Goal: Task Accomplishment & Management: Use online tool/utility

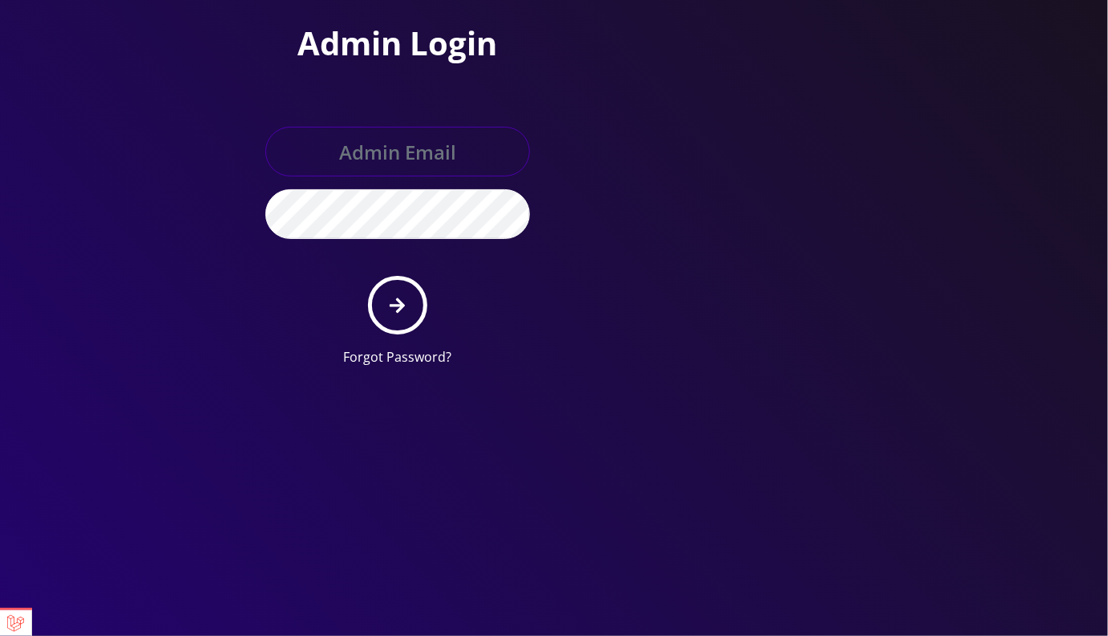
click at [397, 144] on input "text" at bounding box center [397, 152] width 265 height 50
type input "master@britex.pw"
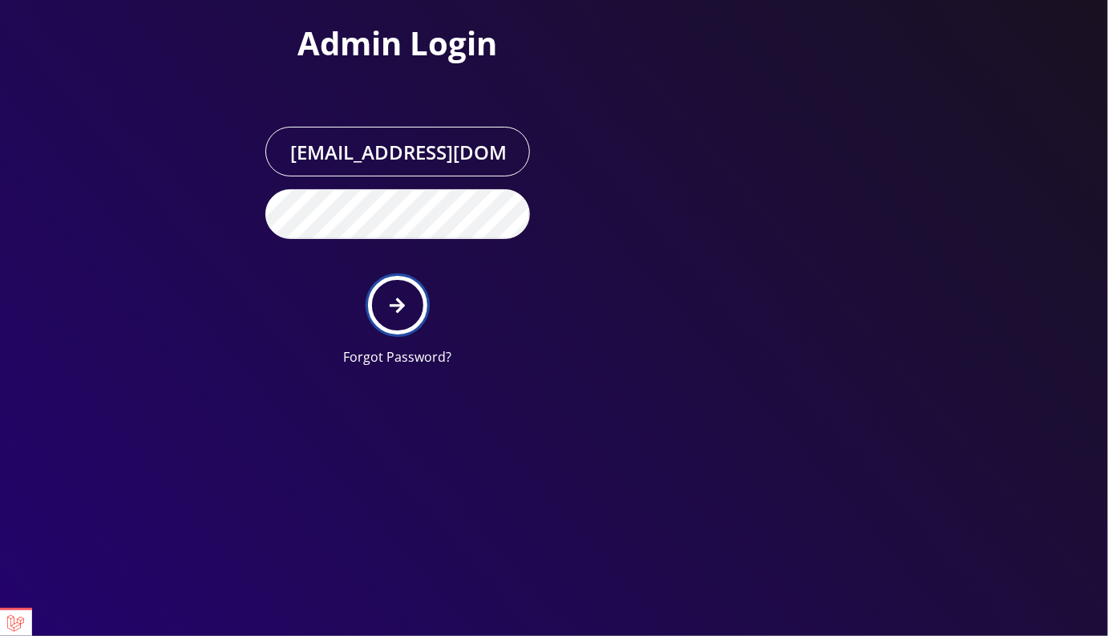
drag, startPoint x: 404, startPoint y: 317, endPoint x: 864, endPoint y: 106, distance: 506.3
click at [404, 317] on button "submit" at bounding box center [397, 305] width 59 height 59
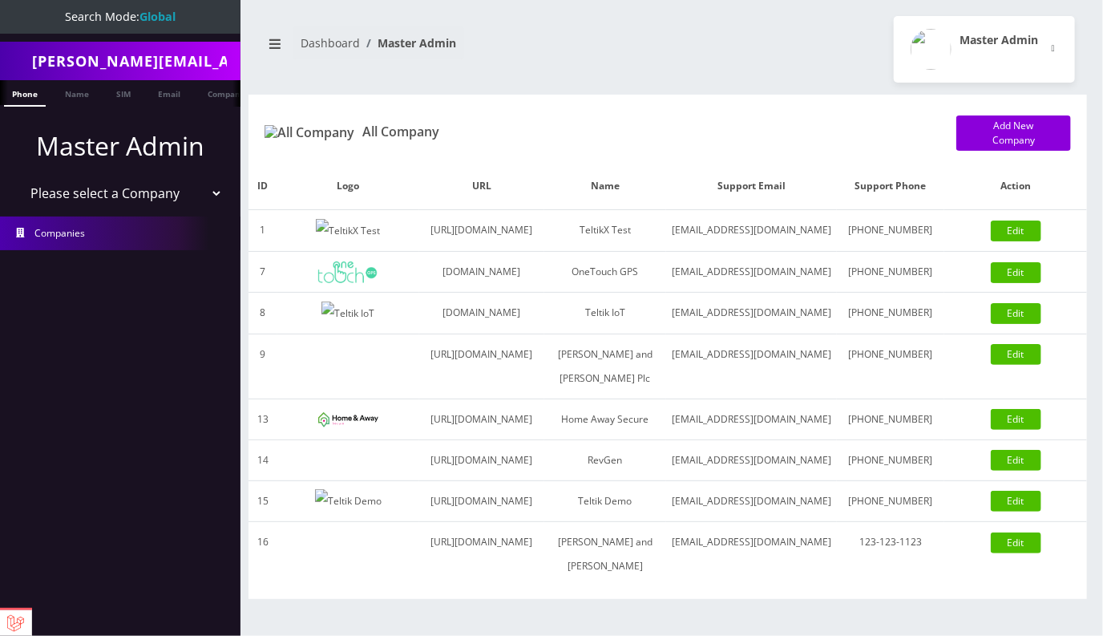
click at [131, 195] on select "Please select a Company TeltikX Test OneTouch GPS Teltik IoT Hale and Serrano P…" at bounding box center [120, 193] width 204 height 30
select select "1"
click at [18, 178] on select "Please select a Company TeltikX Test OneTouch GPS Teltik IoT Hale and Serrano P…" at bounding box center [120, 193] width 204 height 30
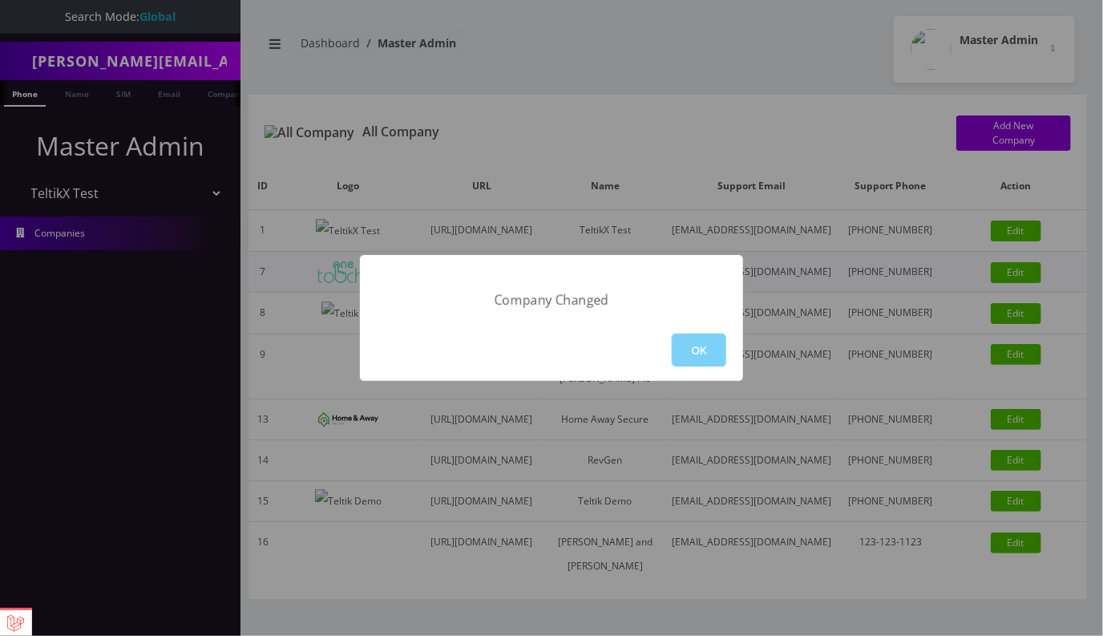
click at [683, 335] on button "OK" at bounding box center [699, 350] width 55 height 33
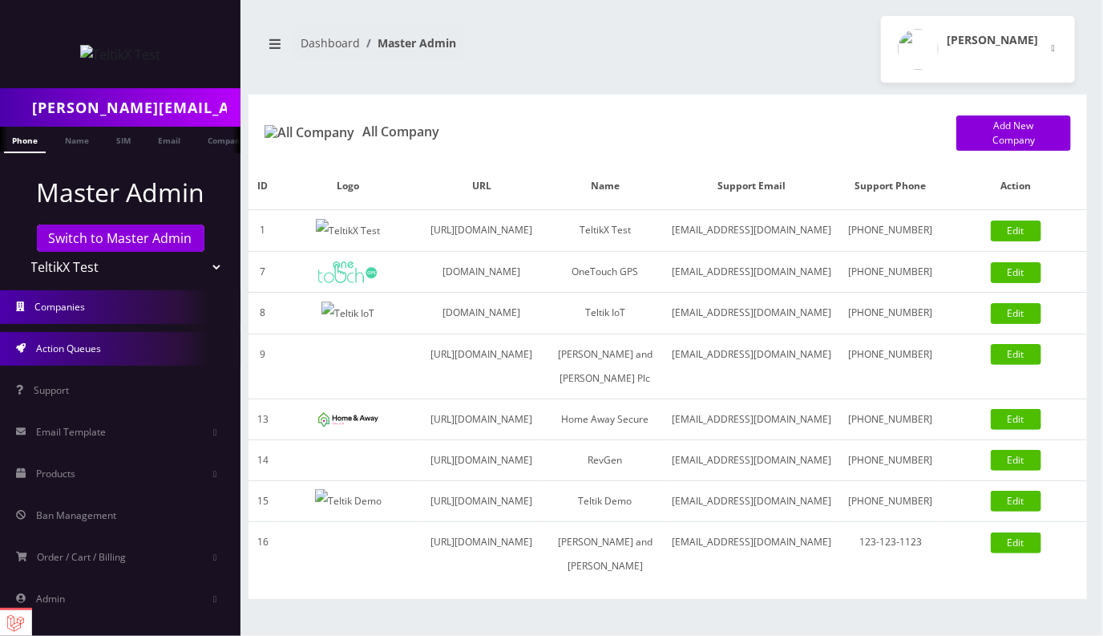
click at [113, 348] on link "Action Queues" at bounding box center [120, 349] width 241 height 34
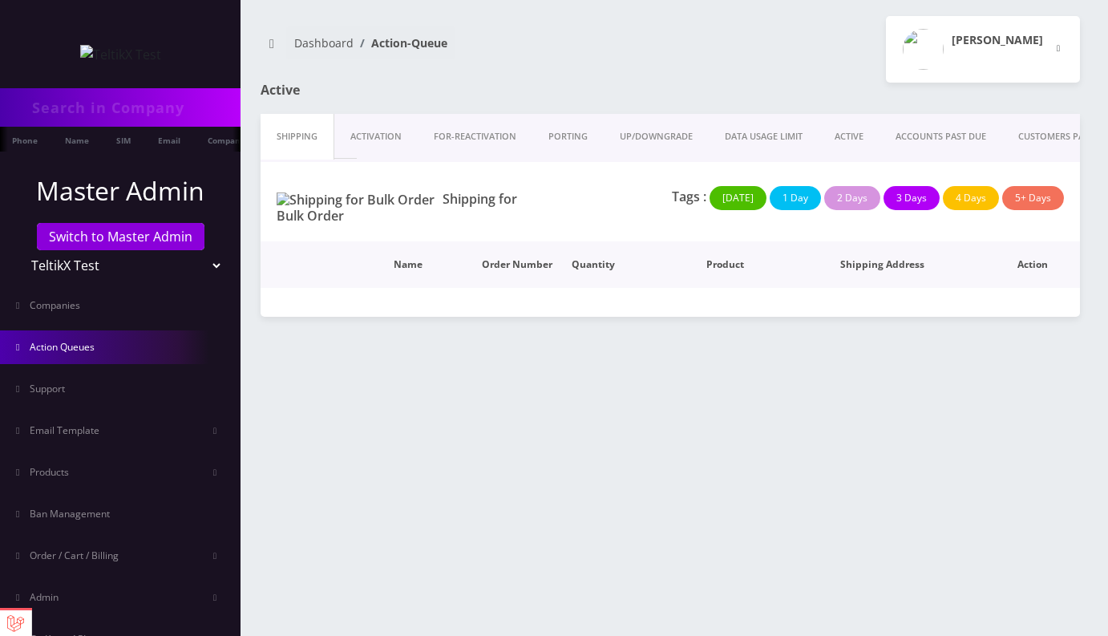
type input "[PERSON_NAME][EMAIL_ADDRESS][DOMAIN_NAME]"
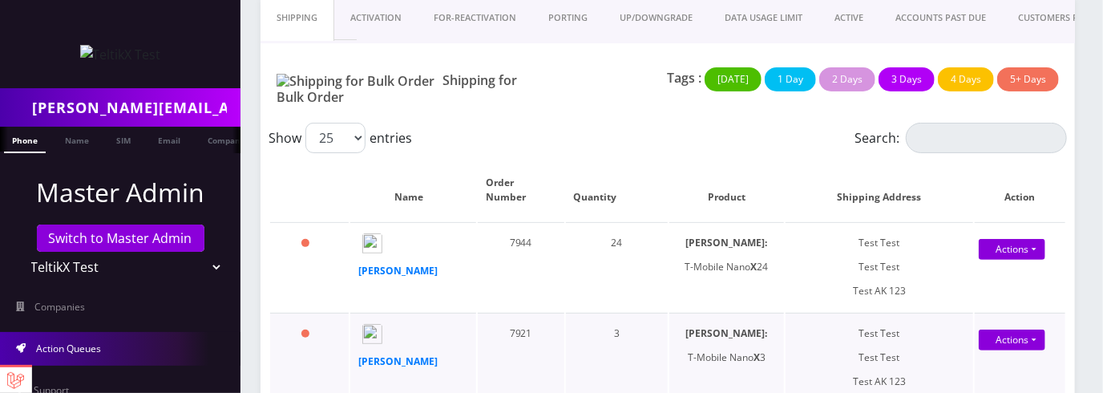
scroll to position [119, 0]
click at [937, 123] on input "Search:" at bounding box center [986, 138] width 161 height 30
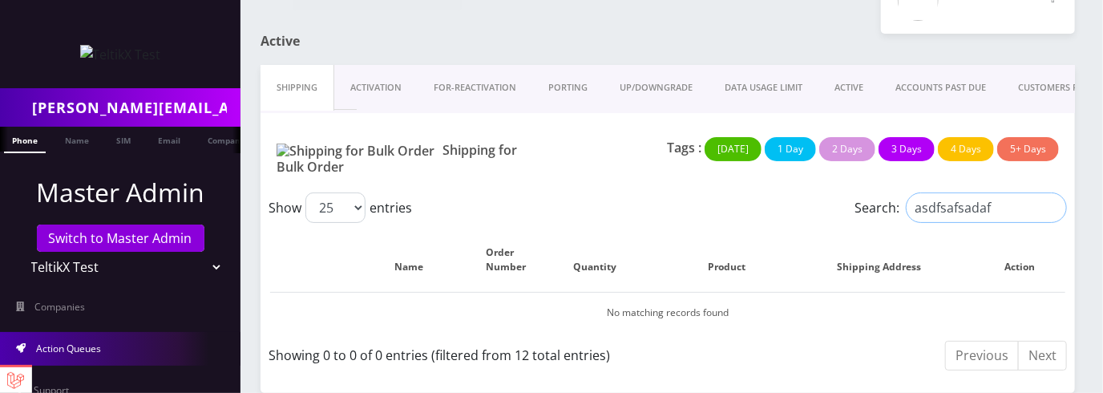
type input "asdfsafsadaf"
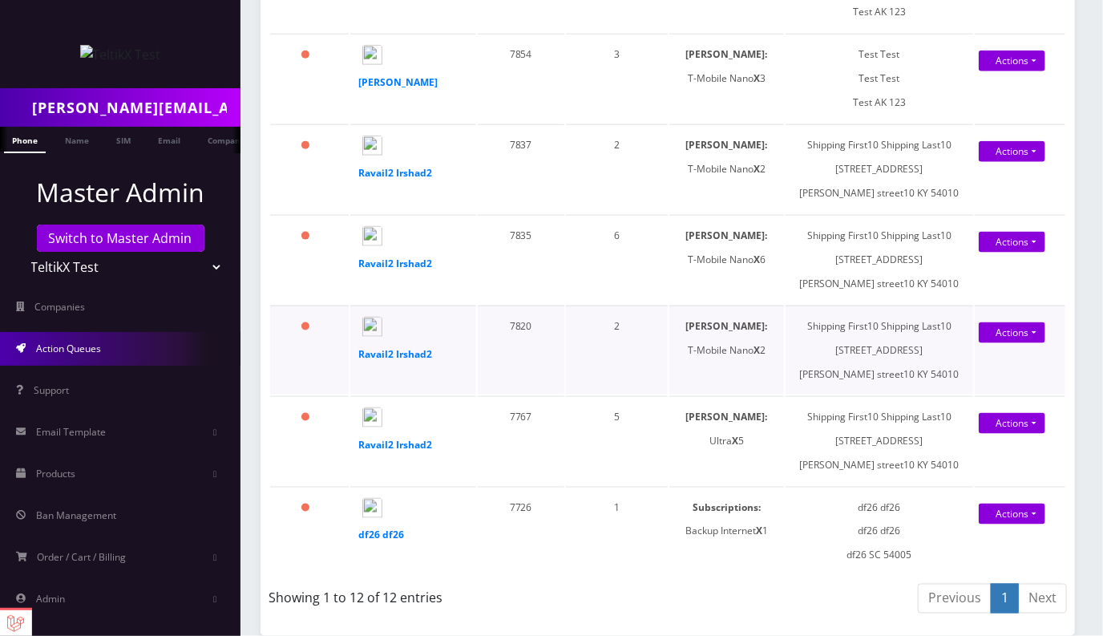
scroll to position [0, 0]
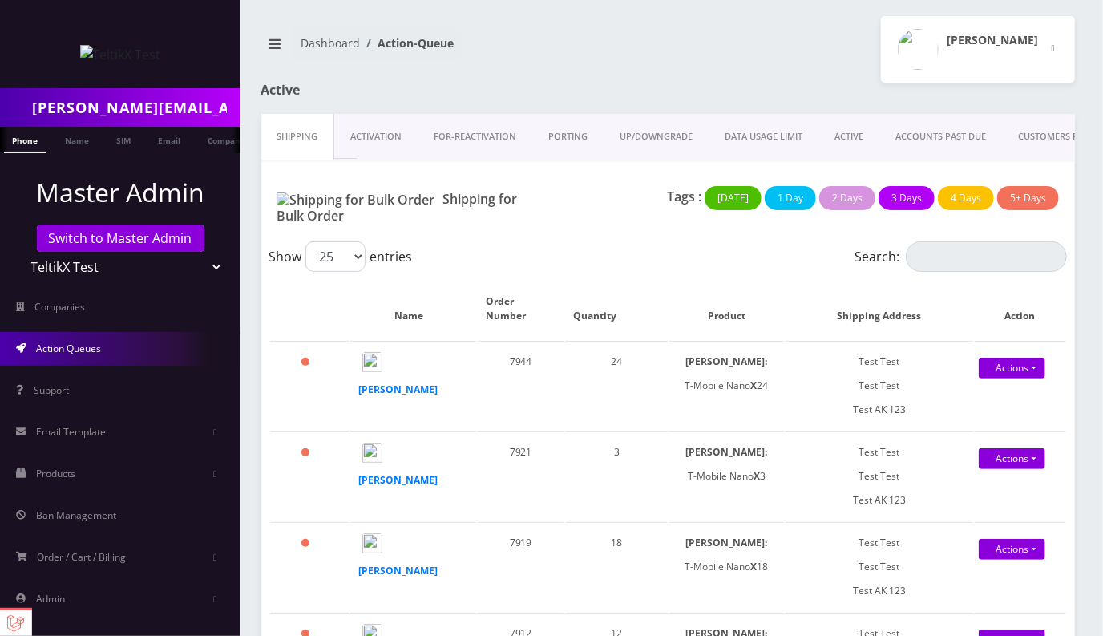
click at [146, 117] on input "prajwal@britewireless.com" at bounding box center [134, 107] width 204 height 30
click at [123, 132] on link "SIM" at bounding box center [123, 140] width 30 height 26
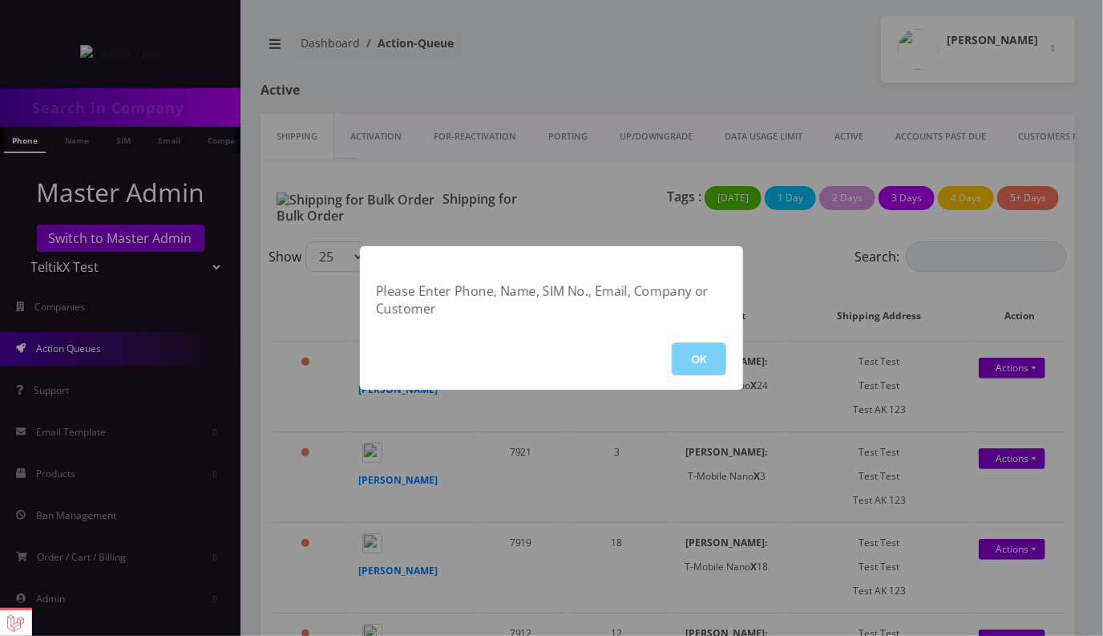
click at [170, 113] on div "Please Enter Phone, Name, SIM No., Email, Company or Customer OK" at bounding box center [551, 318] width 1103 height 636
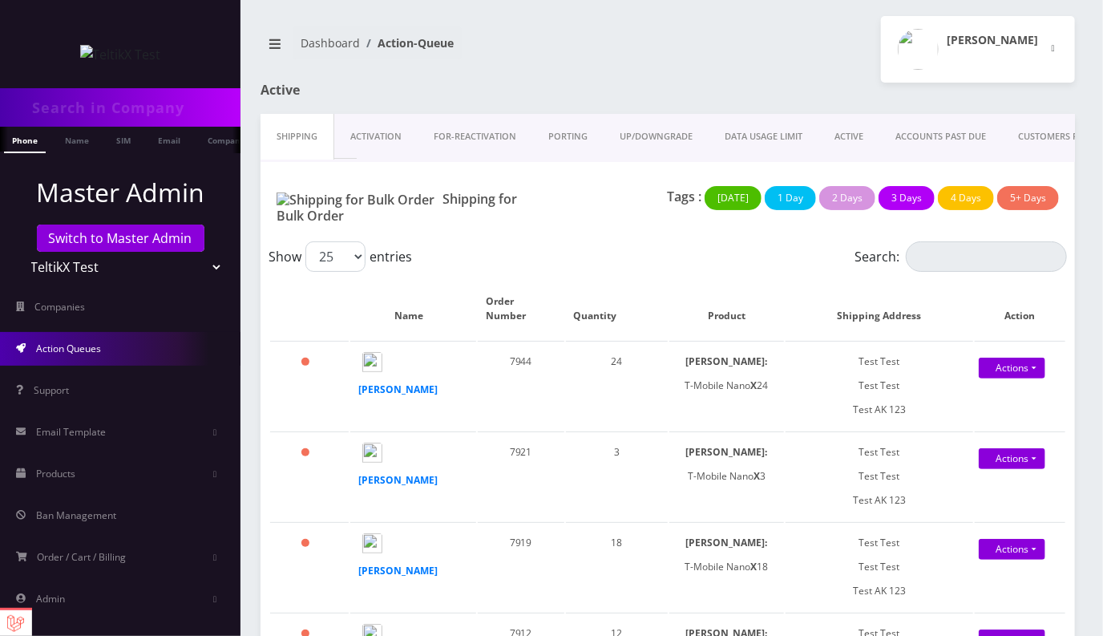
click at [166, 109] on input "text" at bounding box center [134, 107] width 204 height 30
type input "12321312"
click at [126, 144] on link "SIM" at bounding box center [123, 140] width 30 height 26
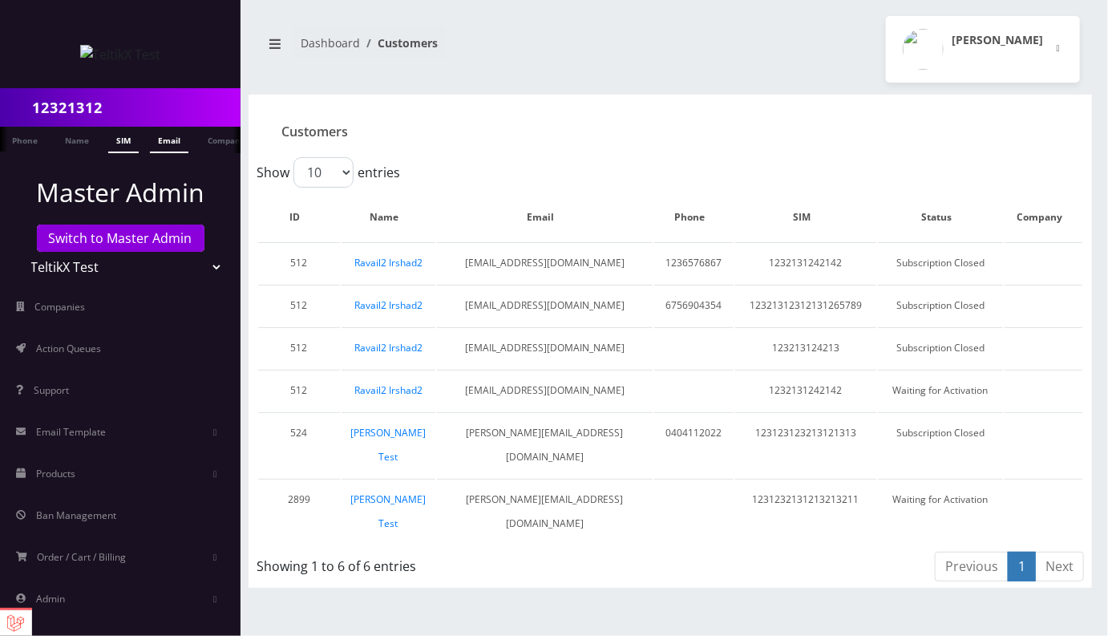
click at [168, 143] on link "Email" at bounding box center [169, 140] width 38 height 26
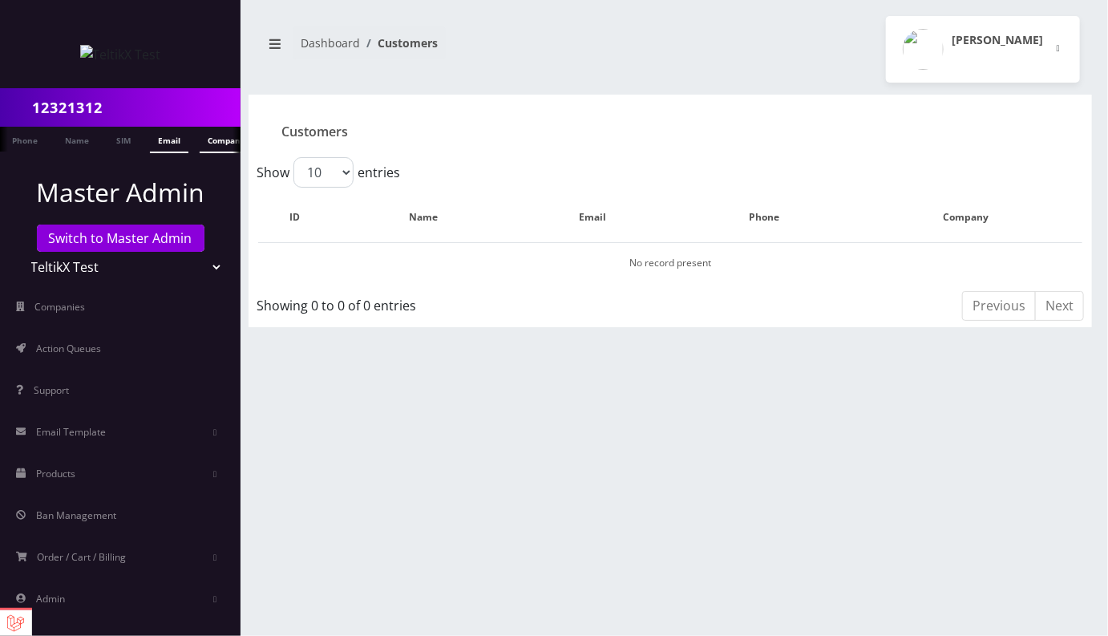
click at [211, 142] on link "Company" at bounding box center [227, 140] width 54 height 26
click at [72, 140] on link "Name" at bounding box center [77, 140] width 40 height 26
click at [116, 140] on link "SIM" at bounding box center [123, 140] width 30 height 26
